Goal: Task Accomplishment & Management: Manage account settings

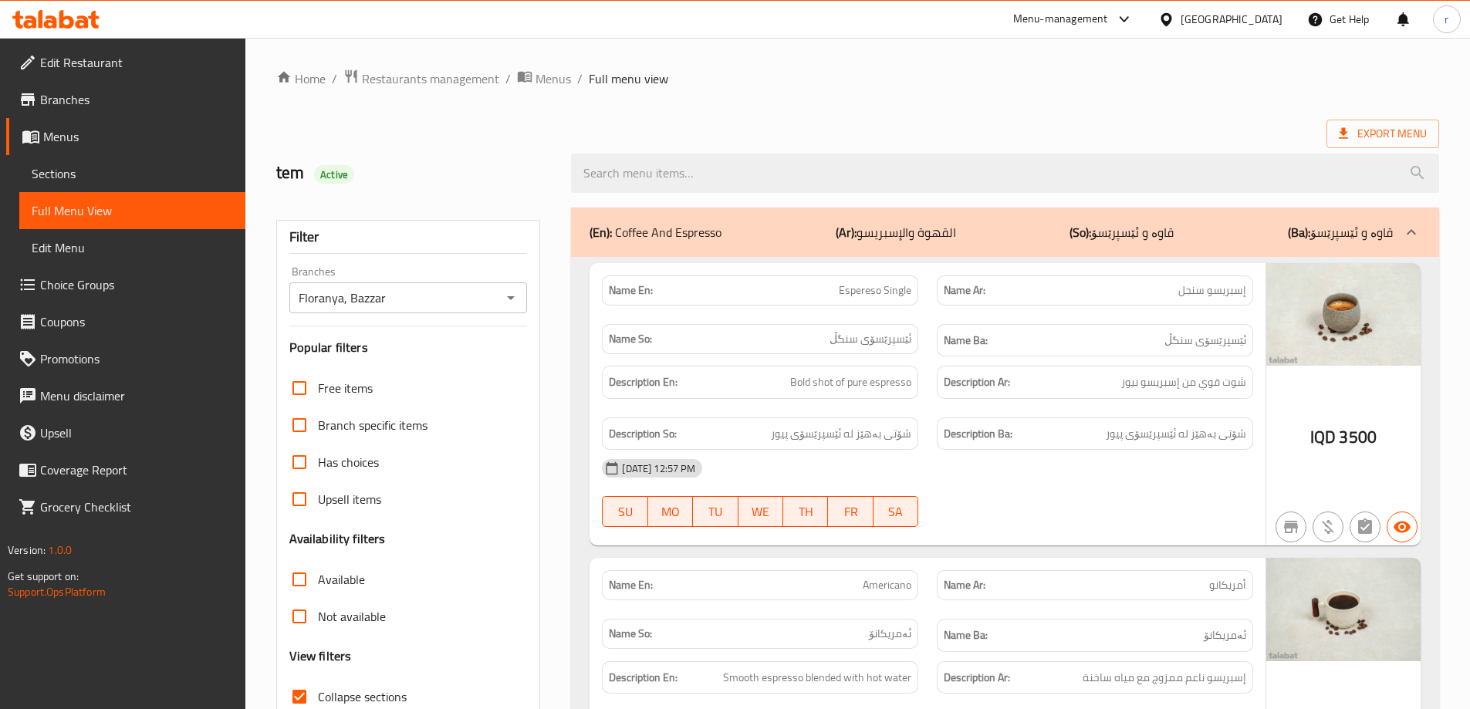
click at [58, 19] on icon at bounding box center [55, 19] width 87 height 19
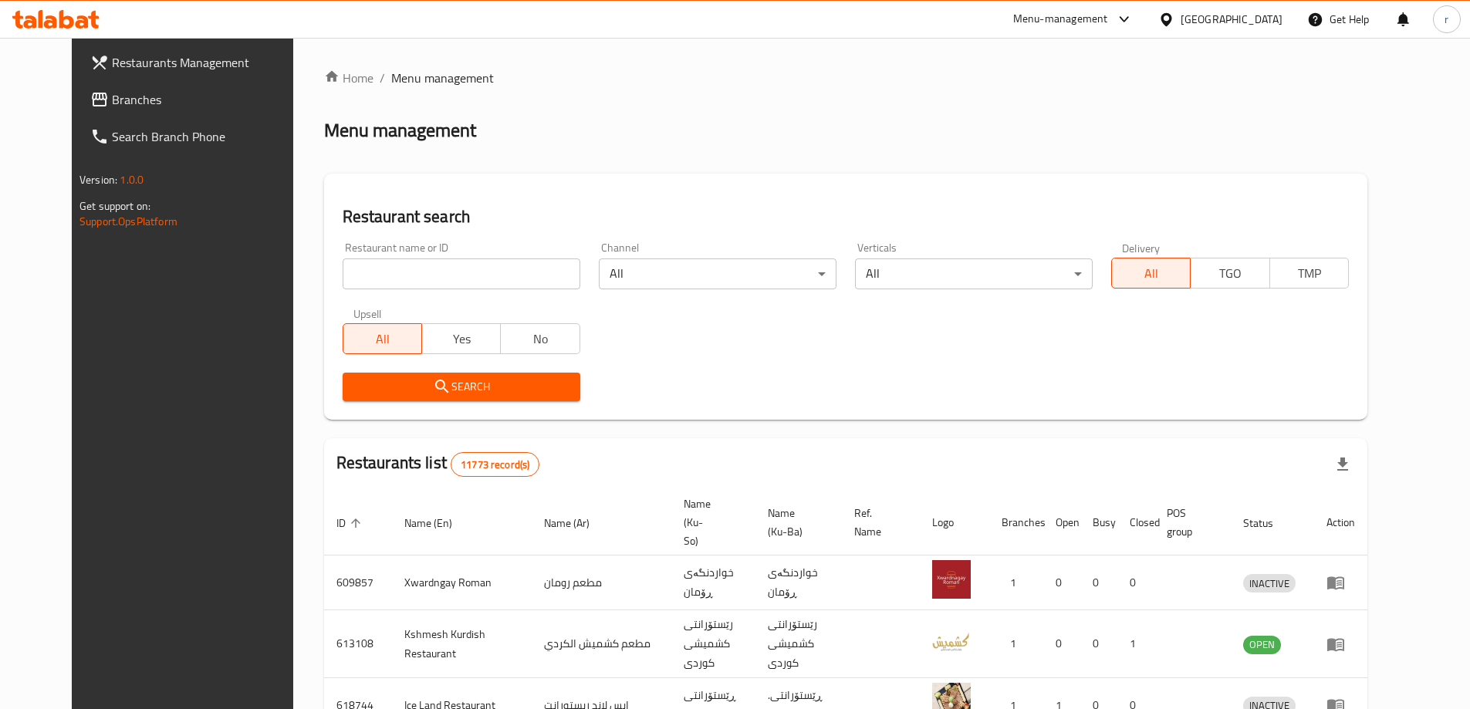
click at [98, 109] on link "Branches" at bounding box center [197, 99] width 239 height 37
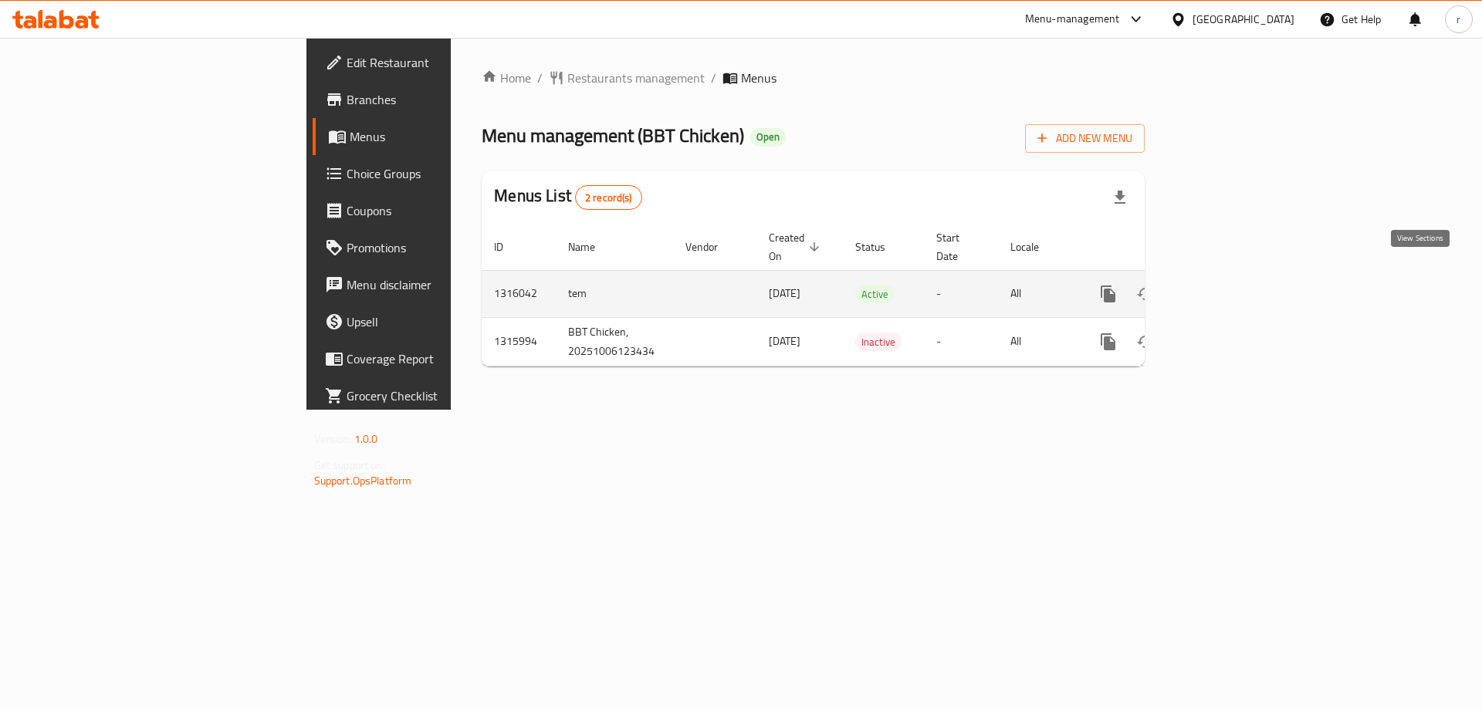
click at [1226, 287] on icon "enhanced table" at bounding box center [1220, 294] width 14 height 14
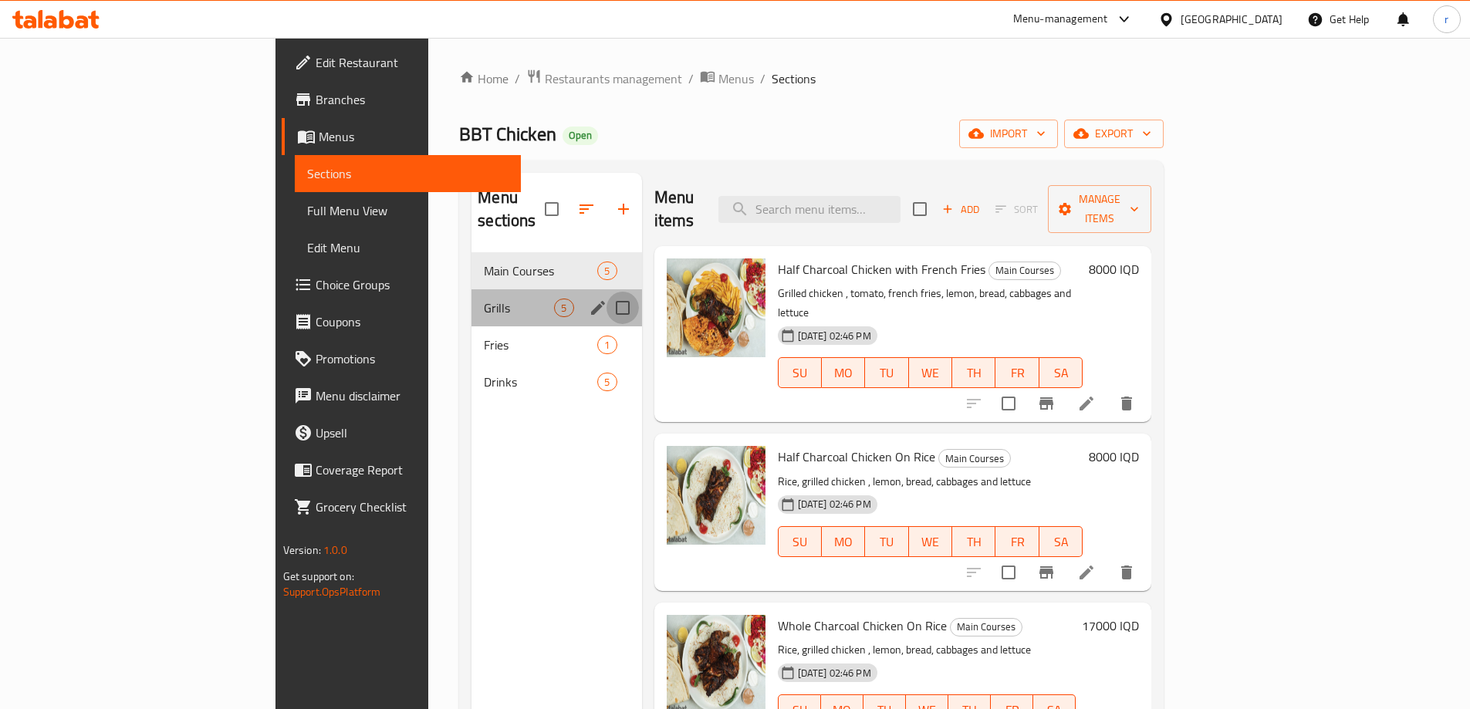
click at [607, 292] on input "Menu sections" at bounding box center [623, 308] width 32 height 32
checkbox input "true"
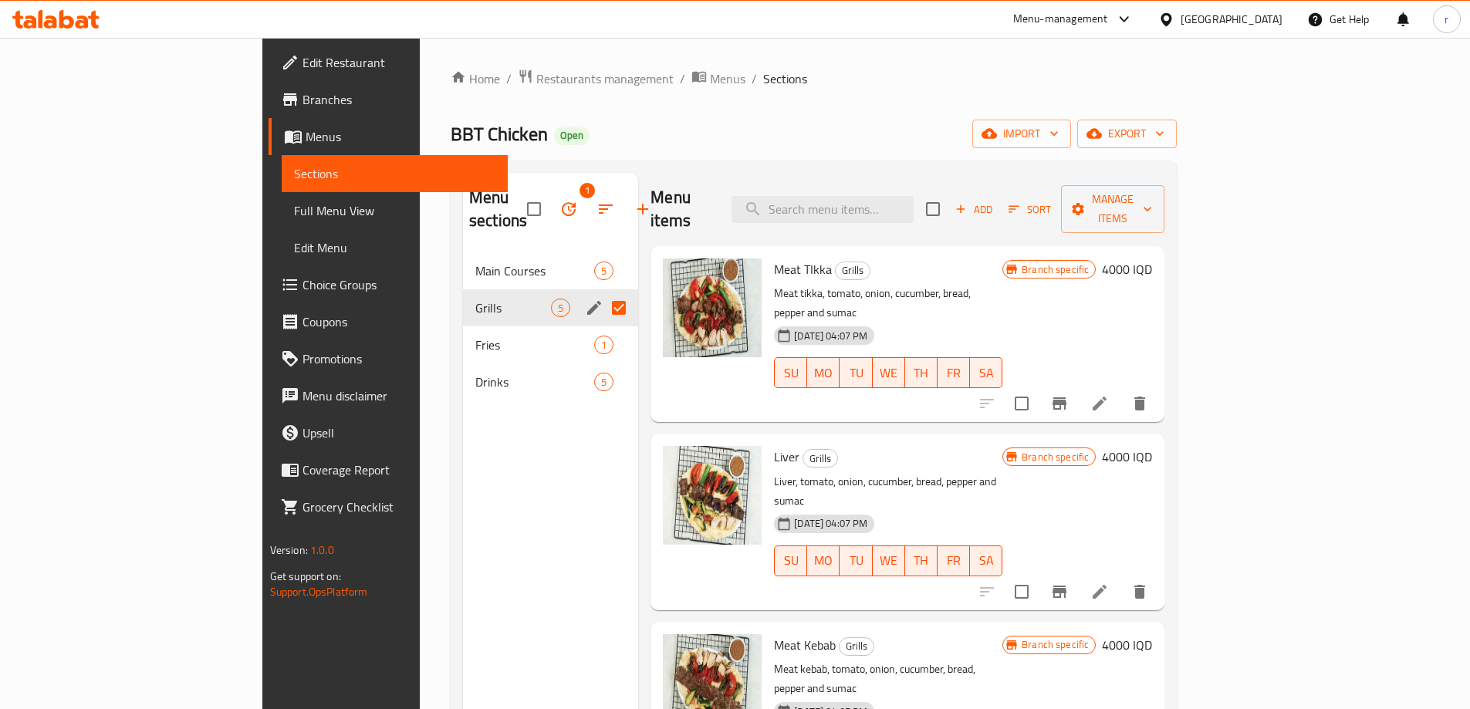
click at [560, 201] on icon "button" at bounding box center [569, 209] width 19 height 19
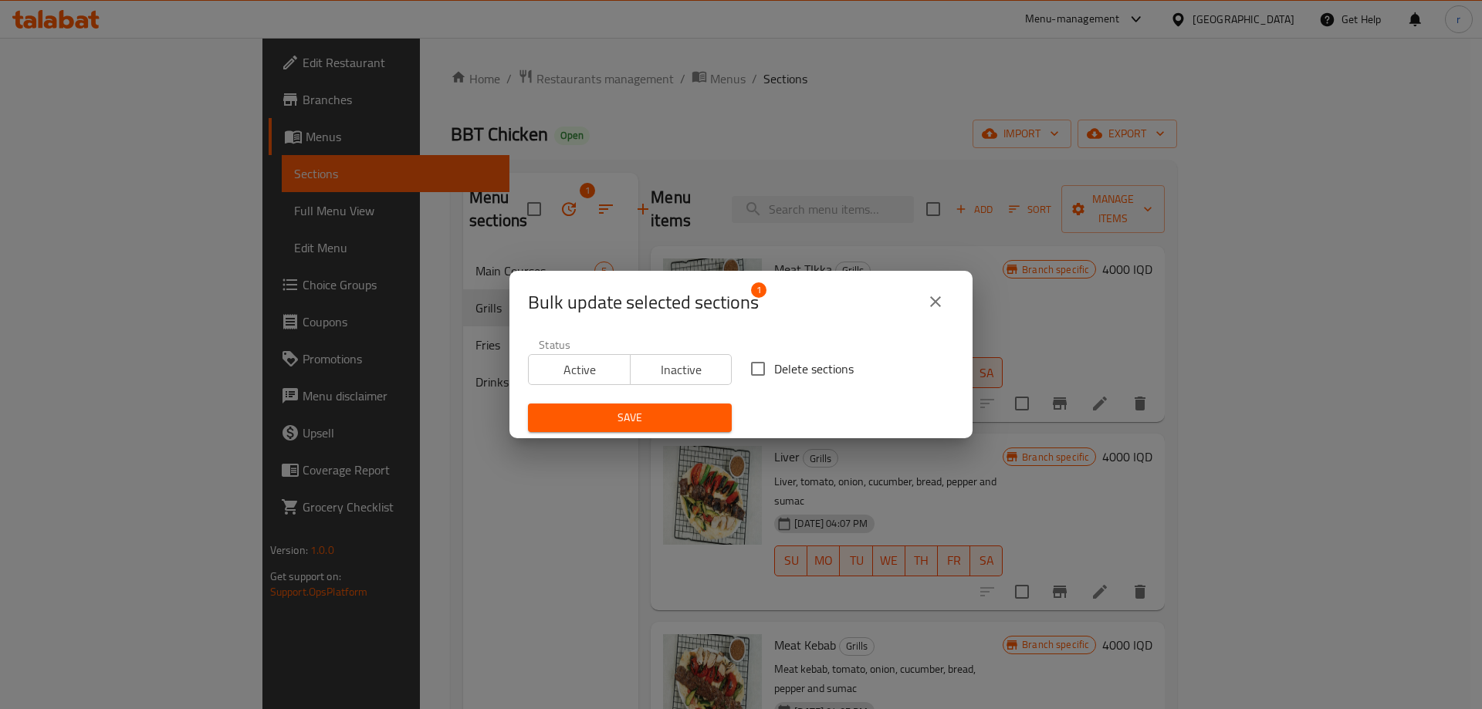
click at [751, 368] on input "Delete sections" at bounding box center [758, 369] width 32 height 32
checkbox input "true"
click at [930, 302] on icon "close" at bounding box center [935, 302] width 19 height 19
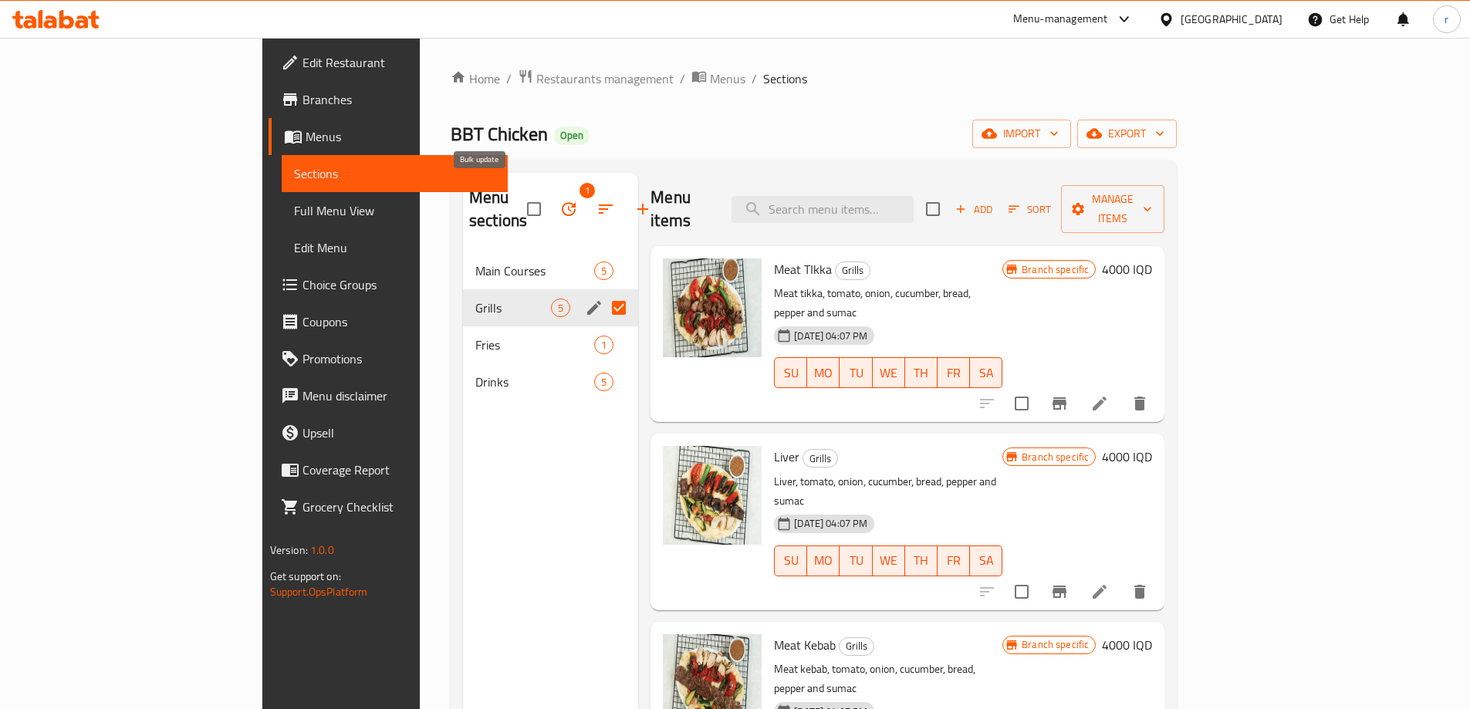
click at [560, 200] on icon "button" at bounding box center [569, 209] width 19 height 19
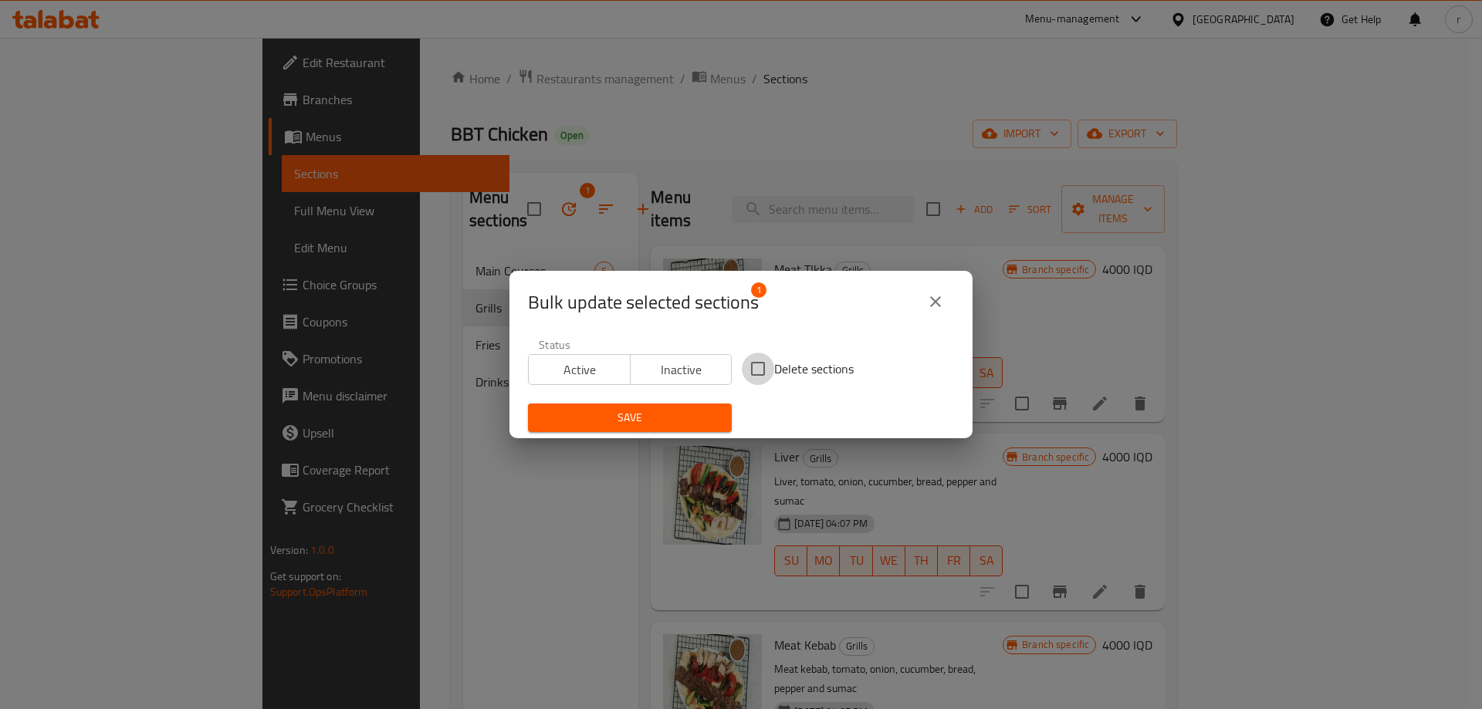
click at [752, 378] on input "Delete sections" at bounding box center [758, 369] width 32 height 32
checkbox input "true"
click at [698, 411] on span "Save" at bounding box center [629, 417] width 179 height 19
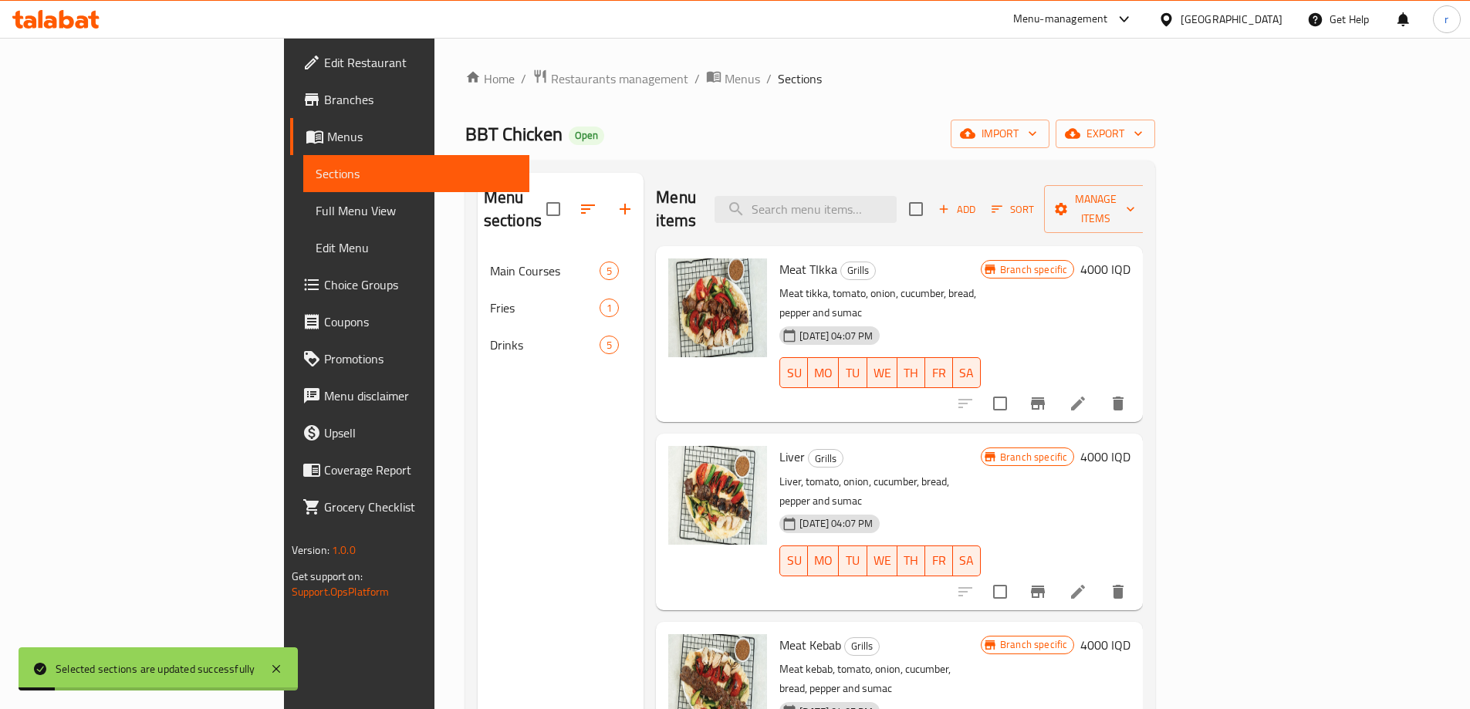
click at [724, 114] on div "Home / Restaurants management / Menus / Sections BBT Chicken Open import export…" at bounding box center [810, 482] width 691 height 826
click at [1037, 134] on span "import" at bounding box center [1000, 133] width 74 height 19
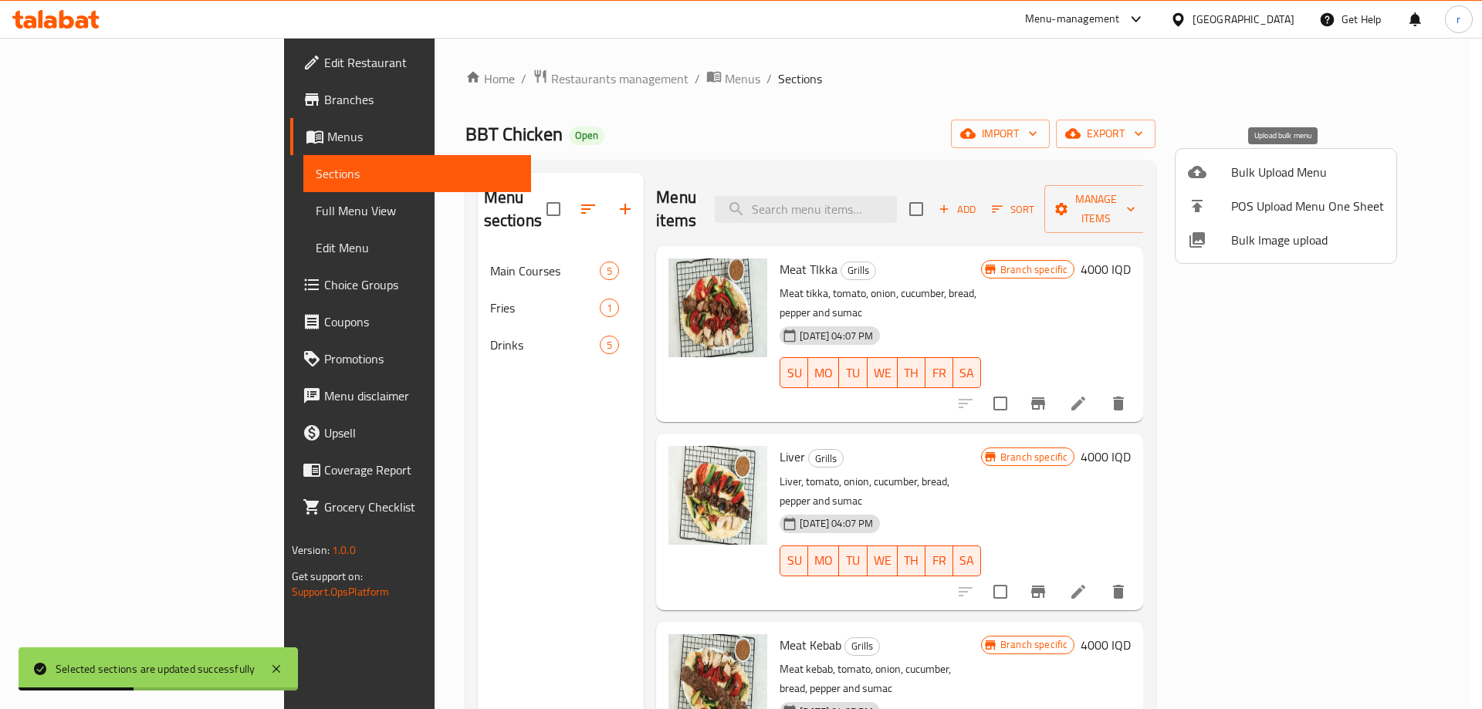
click at [1272, 179] on span "Bulk Upload Menu" at bounding box center [1307, 172] width 153 height 19
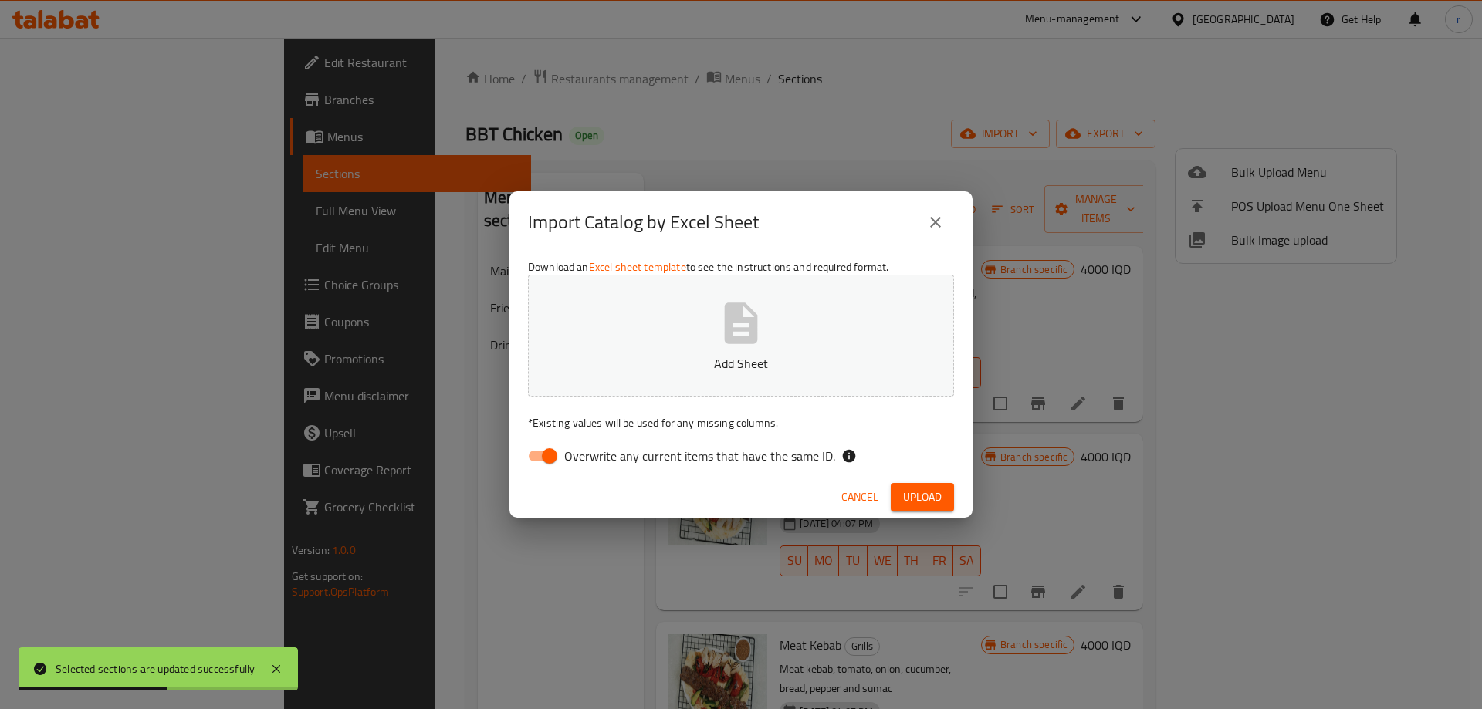
click at [542, 457] on input "Overwrite any current items that have the same ID." at bounding box center [550, 455] width 88 height 29
checkbox input "false"
click at [674, 359] on p "Add Sheet" at bounding box center [741, 363] width 378 height 19
click at [932, 495] on span "Upload" at bounding box center [922, 497] width 39 height 19
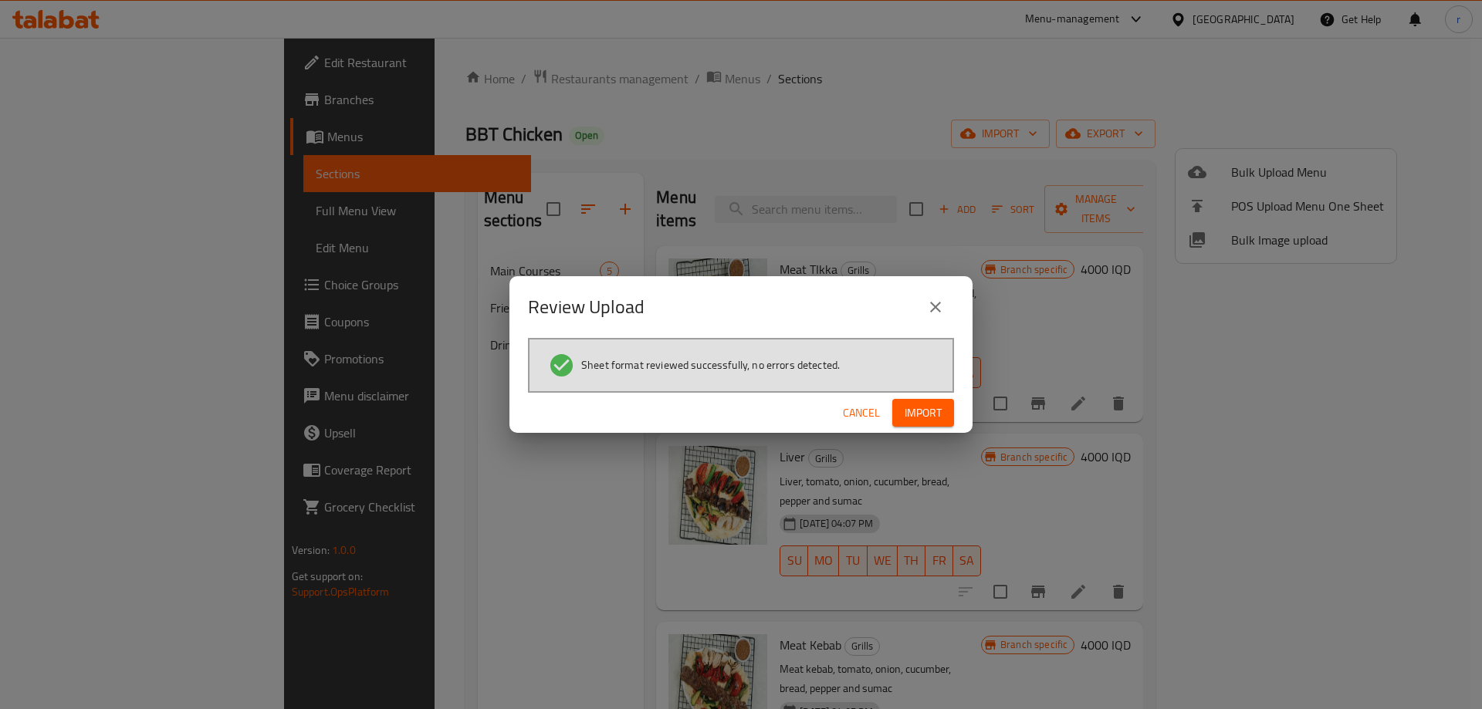
click at [945, 400] on button "Import" at bounding box center [923, 413] width 62 height 29
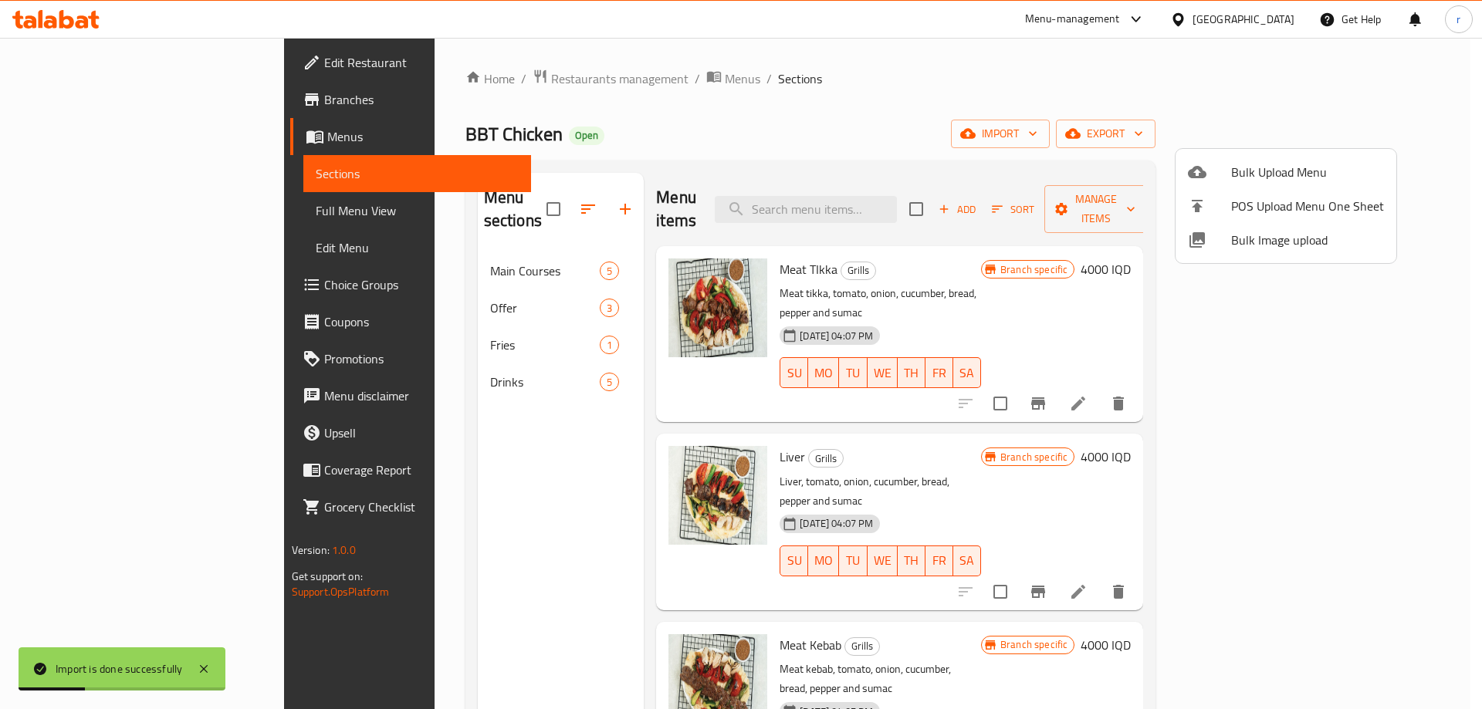
click at [518, 186] on div at bounding box center [741, 354] width 1482 height 709
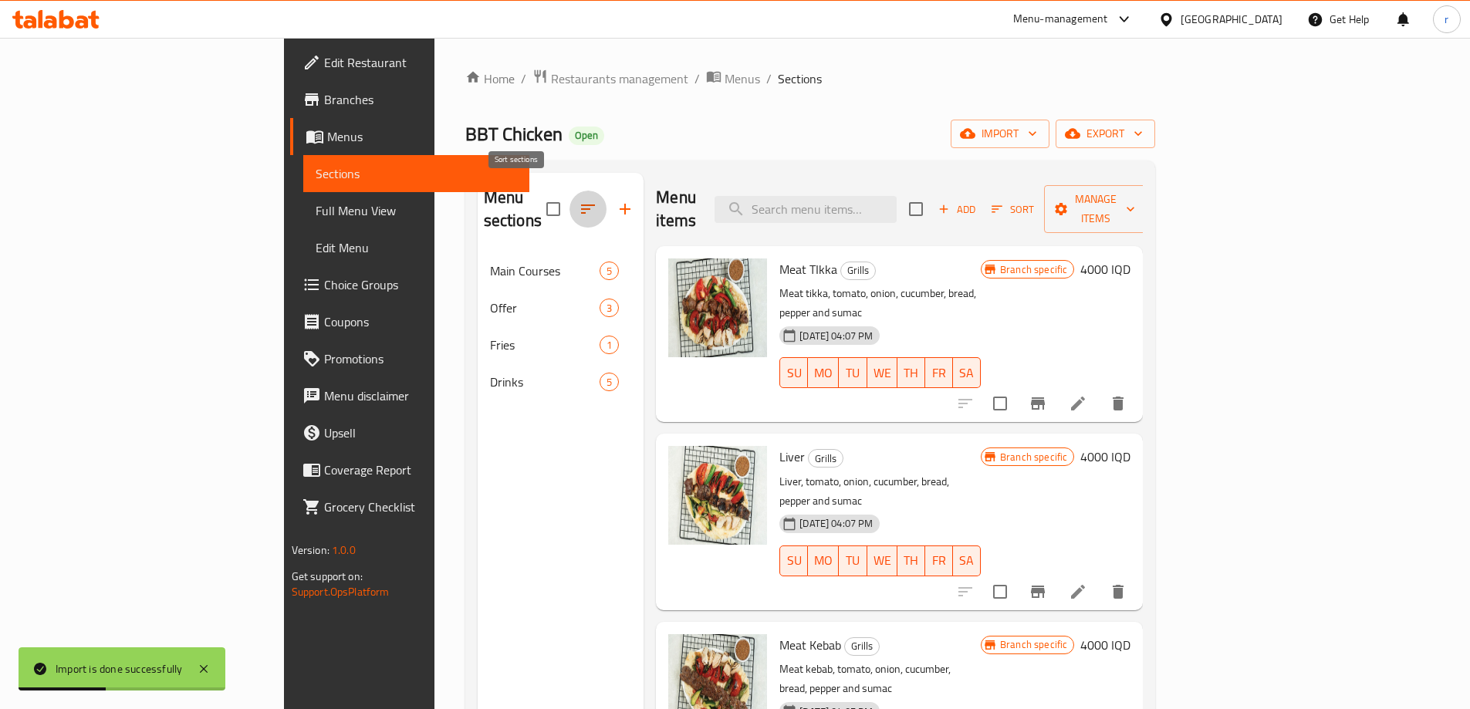
click at [579, 200] on icon "button" at bounding box center [588, 209] width 19 height 19
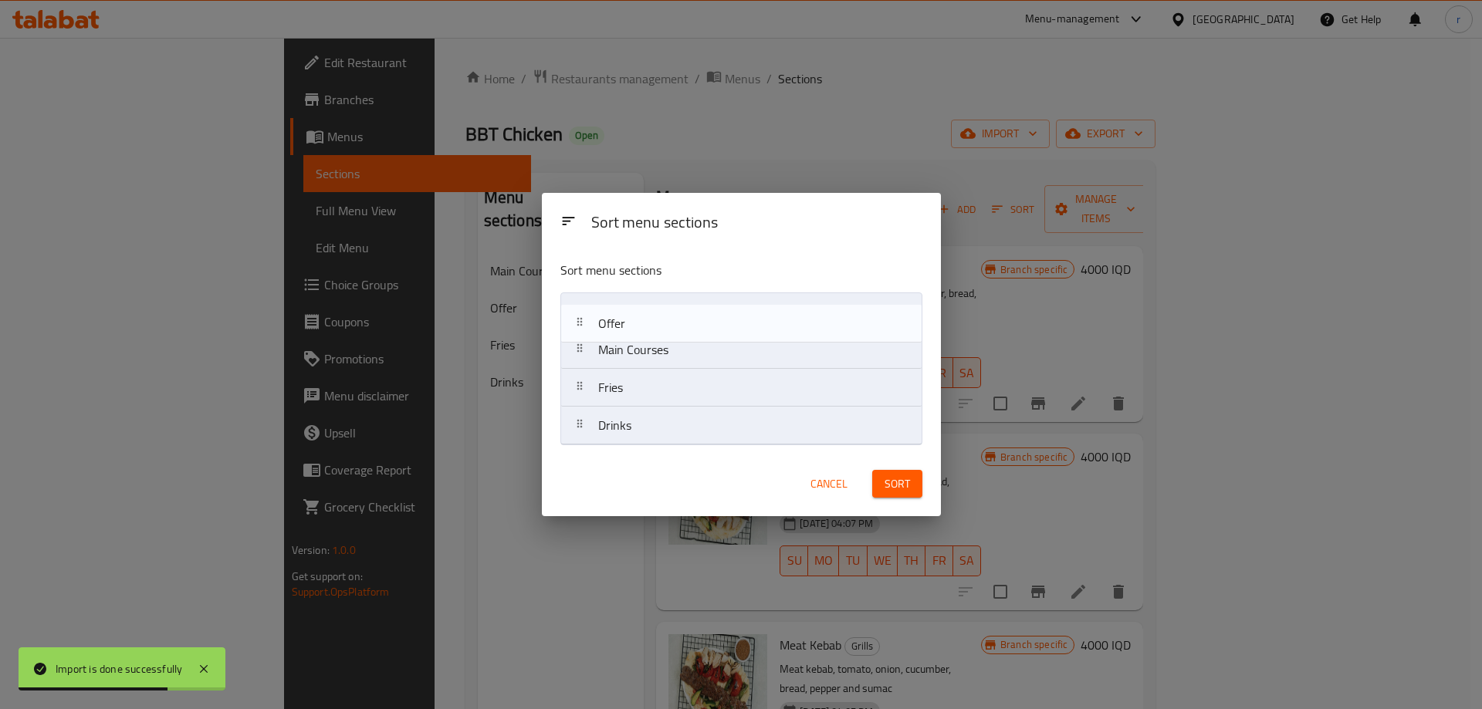
drag, startPoint x: 624, startPoint y: 361, endPoint x: 624, endPoint y: 324, distance: 37.0
click at [624, 324] on nav "Main Courses Offer Fries Drinks" at bounding box center [741, 369] width 362 height 153
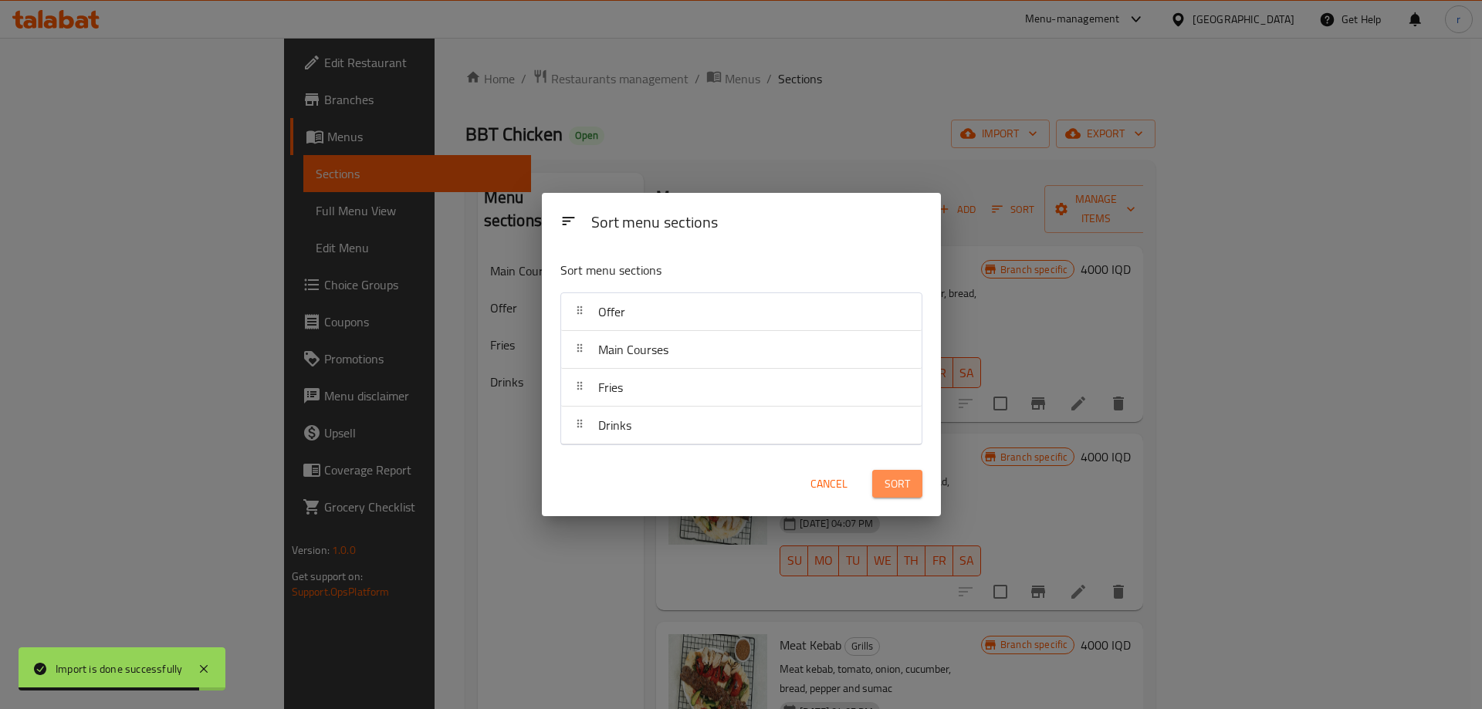
click at [895, 485] on span "Sort" at bounding box center [896, 484] width 25 height 19
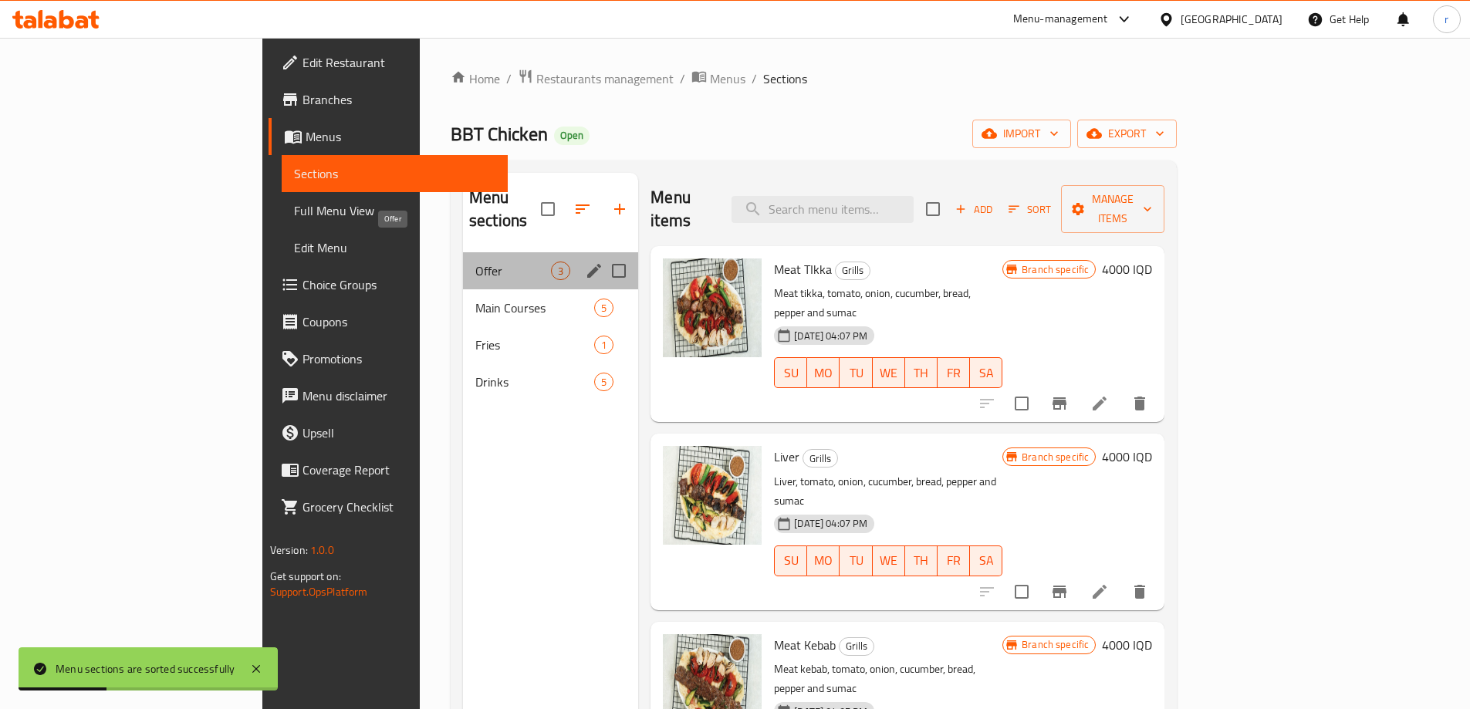
click at [475, 262] on span "Offer" at bounding box center [513, 271] width 76 height 19
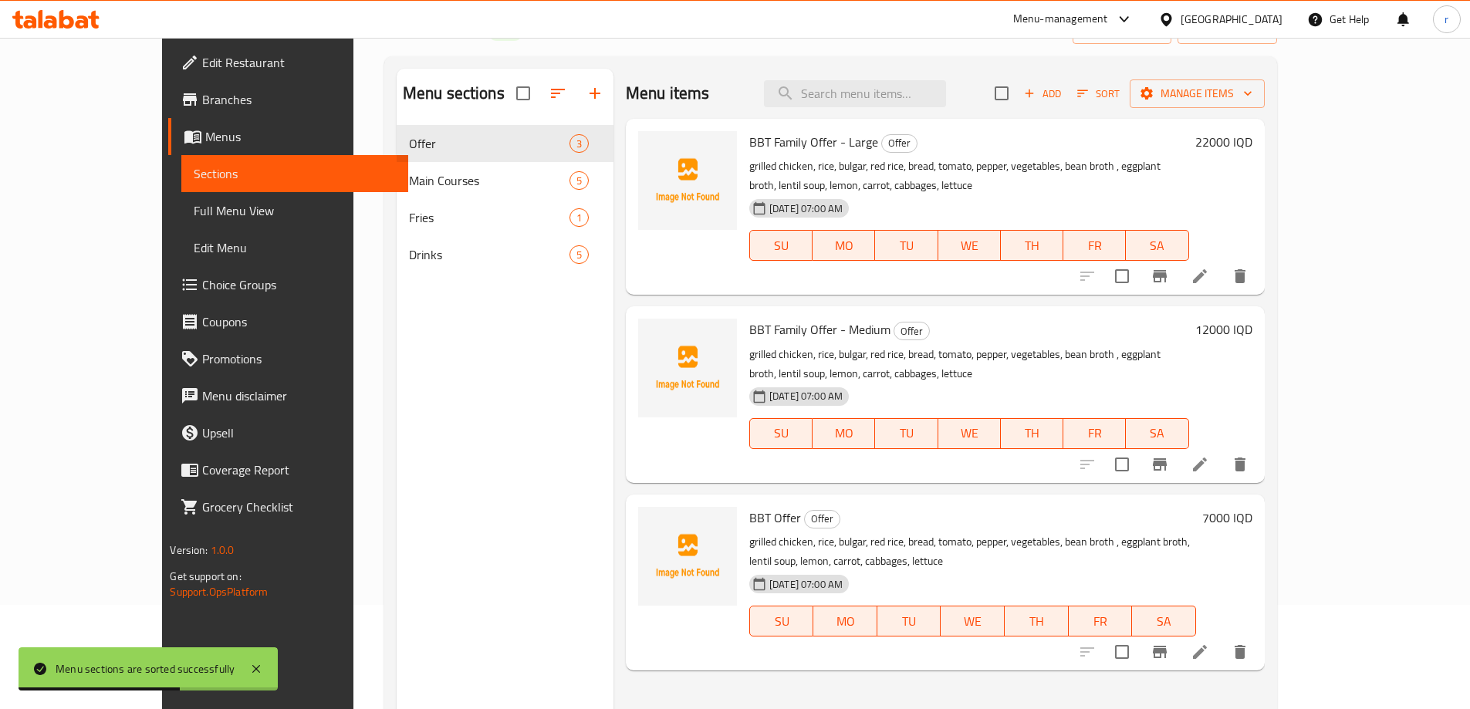
scroll to position [216, 0]
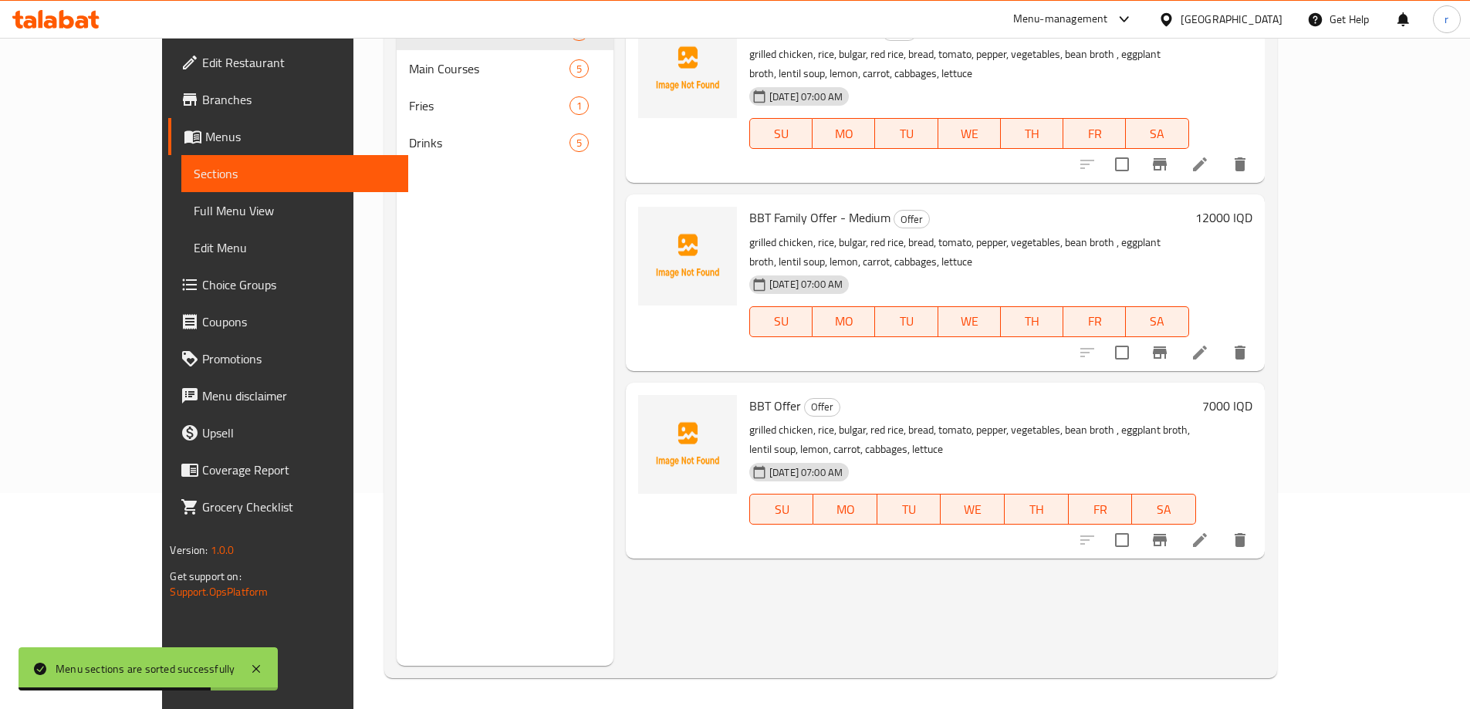
click at [194, 215] on span "Full Menu View" at bounding box center [294, 210] width 201 height 19
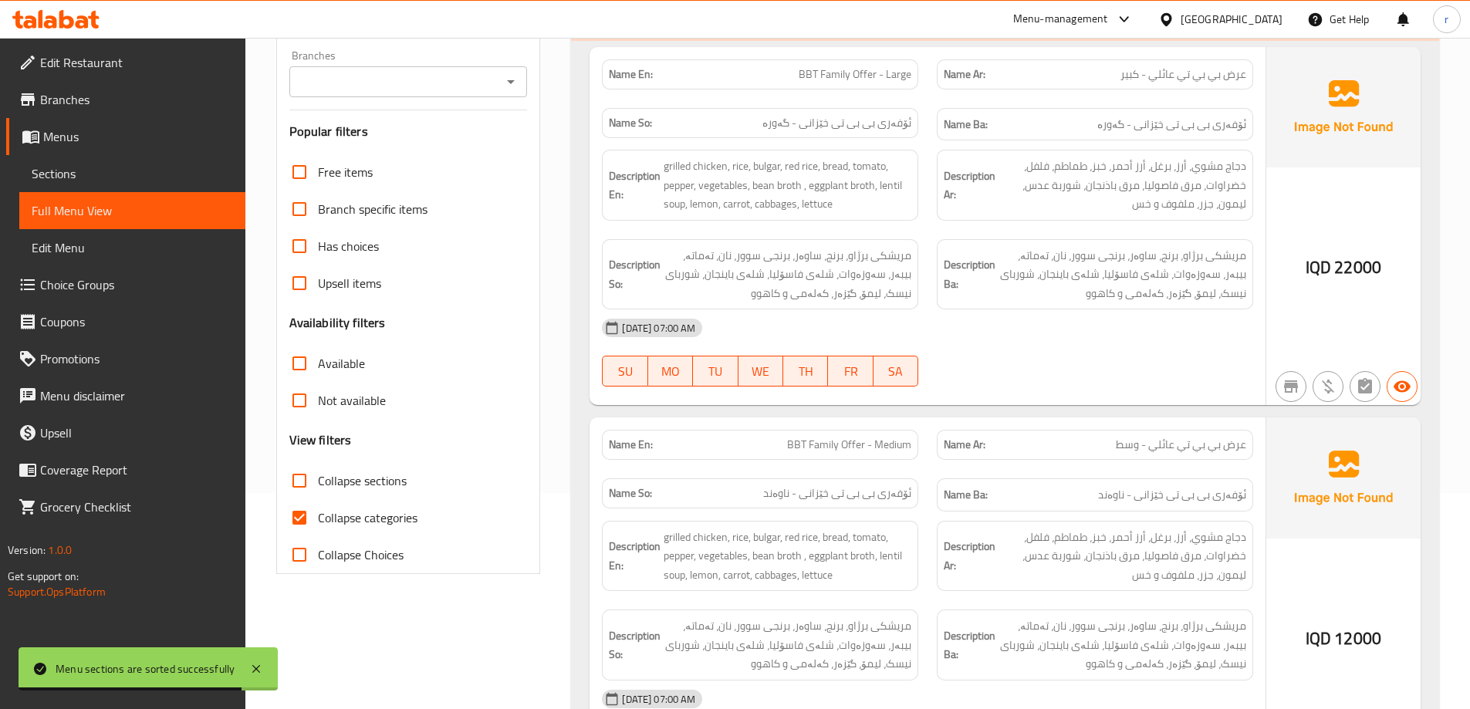
click at [352, 519] on span "Collapse categories" at bounding box center [368, 518] width 100 height 19
click at [318, 519] on input "Collapse categories" at bounding box center [299, 517] width 37 height 37
checkbox input "false"
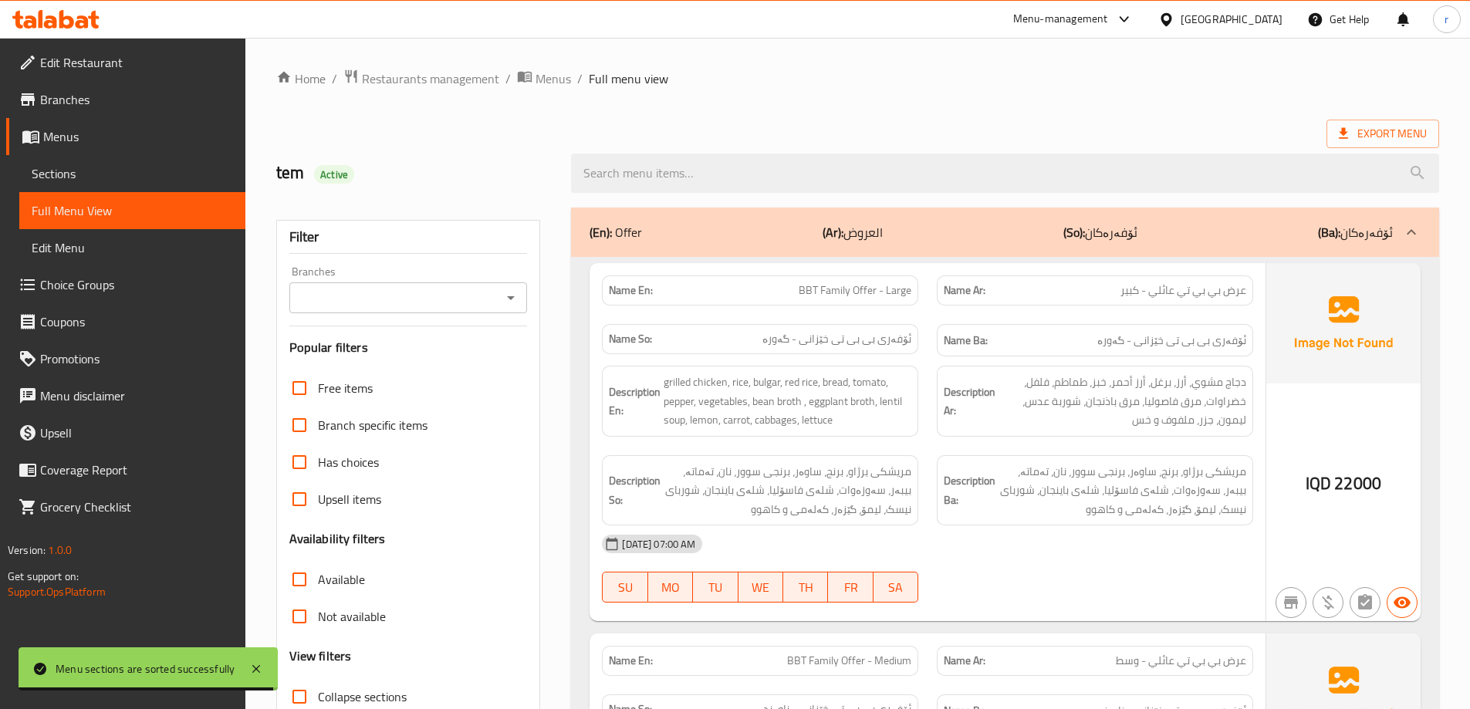
click at [404, 309] on div "Branches" at bounding box center [408, 297] width 238 height 31
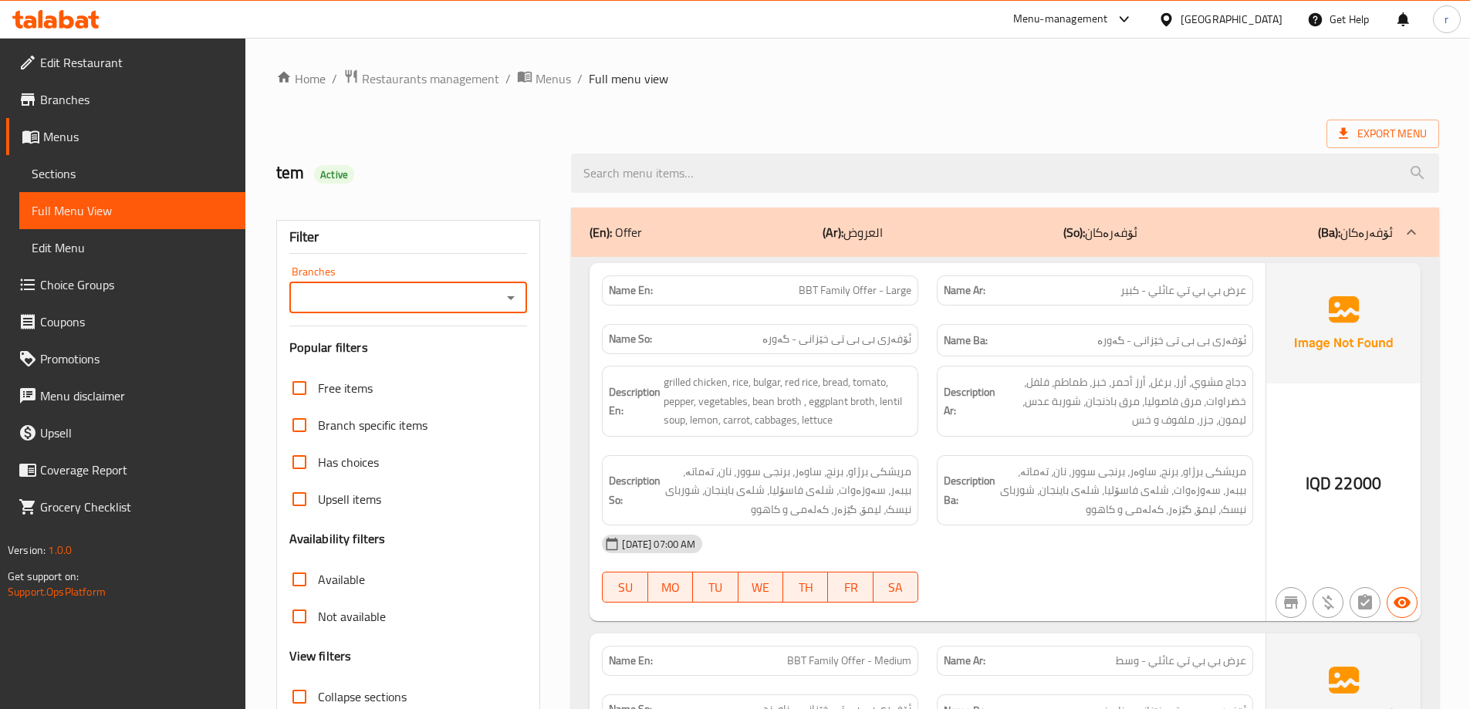
click at [403, 304] on input "Branches" at bounding box center [396, 298] width 204 height 22
click at [403, 357] on span "BBT Chicken, Sarchnar" at bounding box center [360, 364] width 120 height 19
type input "BBT Chicken, Sarchnar"
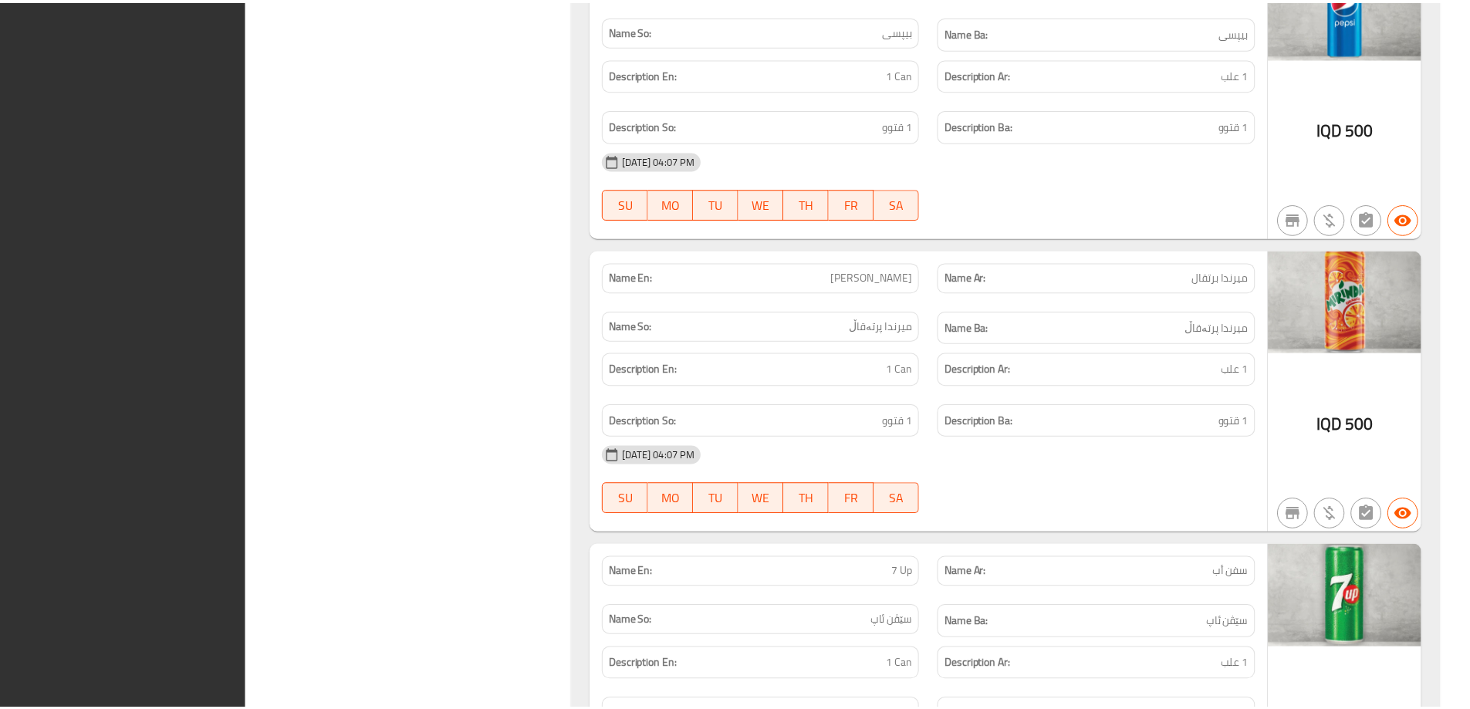
scroll to position [4909, 0]
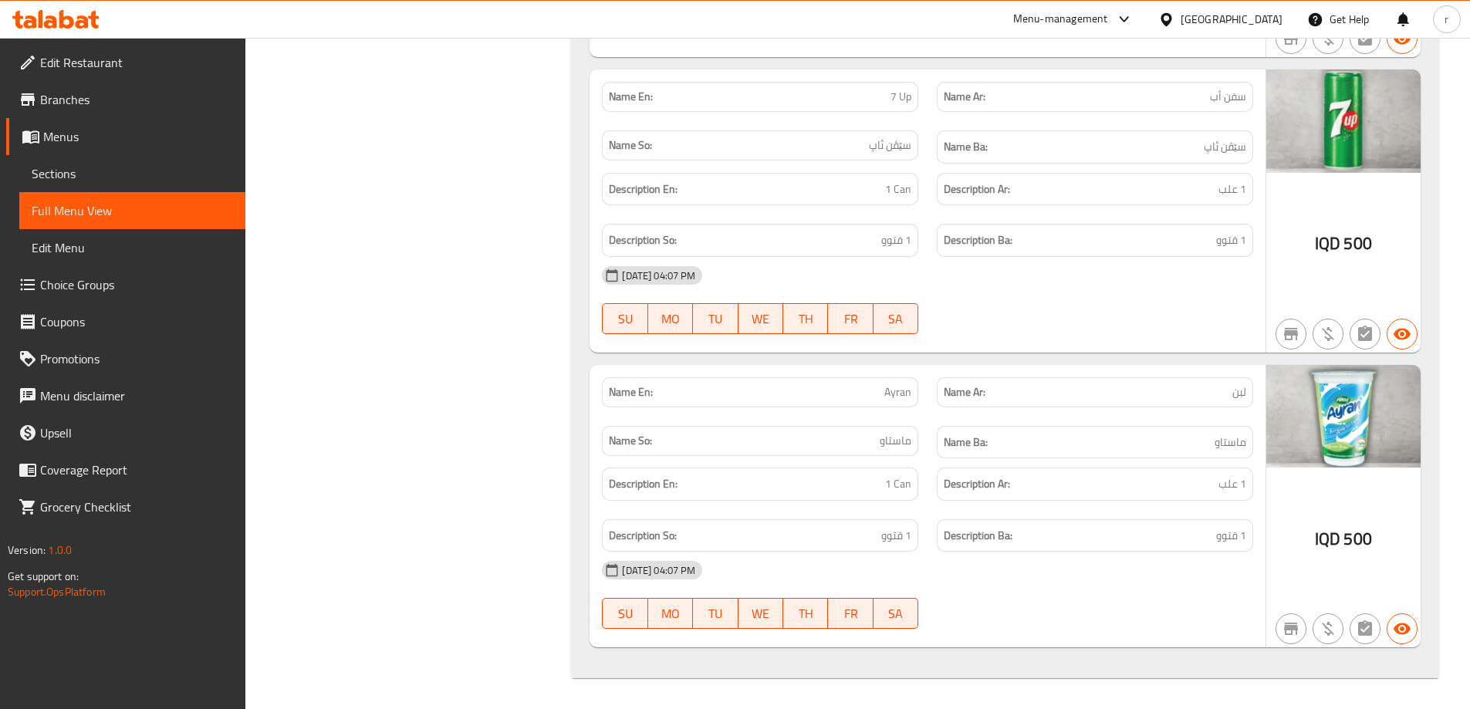
click at [76, 176] on span "Sections" at bounding box center [132, 173] width 201 height 19
